Goal: Obtain resource: Download file/media

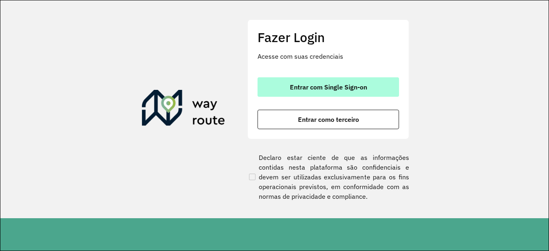
click at [383, 95] on button "Entrar com Single Sign-on" at bounding box center [329, 86] width 142 height 19
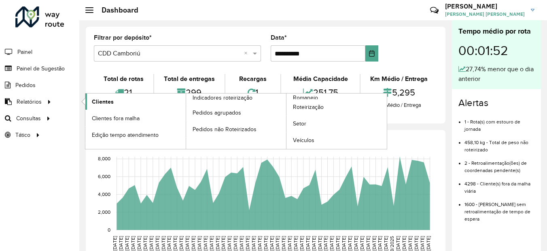
click at [114, 99] on link "Clientes" at bounding box center [135, 101] width 100 height 16
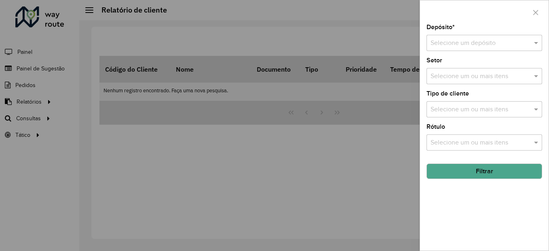
click at [493, 166] on button "Filtrar" at bounding box center [485, 170] width 116 height 15
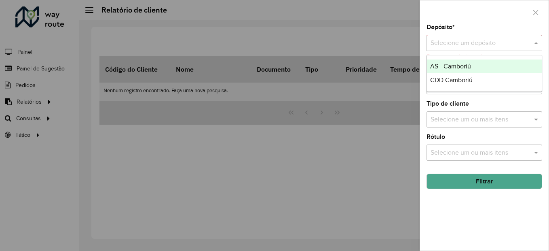
click at [460, 42] on input "text" at bounding box center [476, 43] width 91 height 10
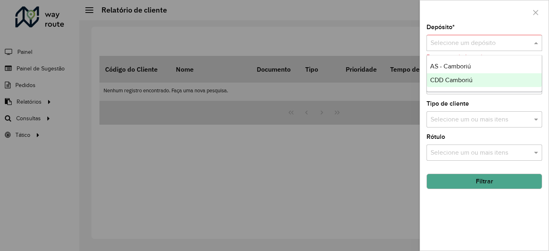
click at [454, 80] on span "CDD Camboriú" at bounding box center [451, 79] width 42 height 7
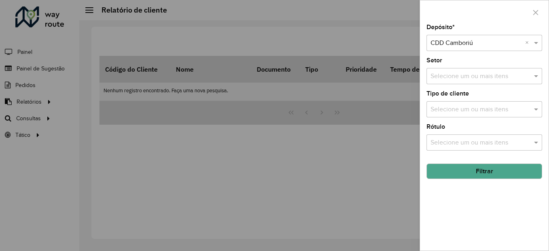
click at [511, 168] on button "Filtrar" at bounding box center [485, 170] width 116 height 15
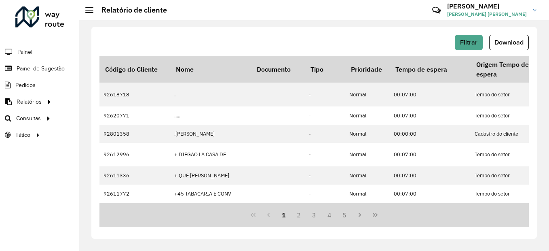
click at [501, 46] on button "Download" at bounding box center [509, 42] width 40 height 15
